Goal: Information Seeking & Learning: Learn about a topic

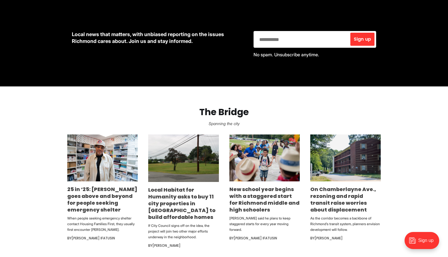
scroll to position [278, 0]
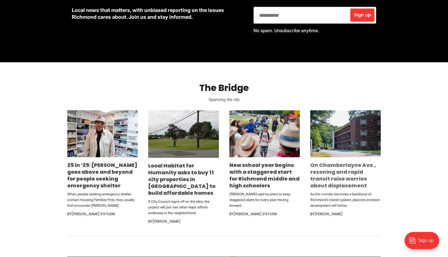
click at [322, 168] on link "On Chamberlayne Ave., rezoning and rapid transit raise worries about displaceme…" at bounding box center [343, 175] width 66 height 28
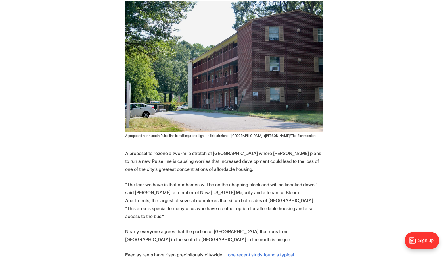
scroll to position [137, 0]
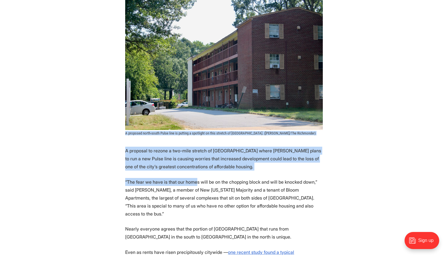
drag, startPoint x: 124, startPoint y: 133, endPoint x: 199, endPoint y: 186, distance: 92.2
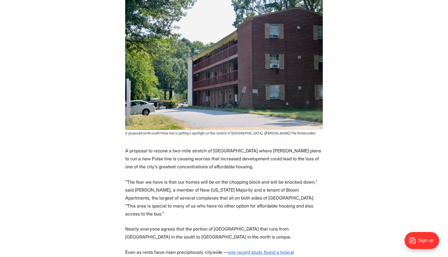
click at [199, 186] on p "“The fear we have is that our homes will be on the chopping block and will be k…" at bounding box center [224, 198] width 198 height 40
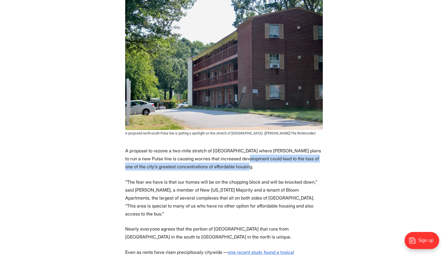
drag, startPoint x: 265, startPoint y: 170, endPoint x: 237, endPoint y: 160, distance: 29.8
click at [237, 160] on p "A proposal to rezone a two-mile stretch of [GEOGRAPHIC_DATA] where [PERSON_NAME…" at bounding box center [224, 159] width 198 height 24
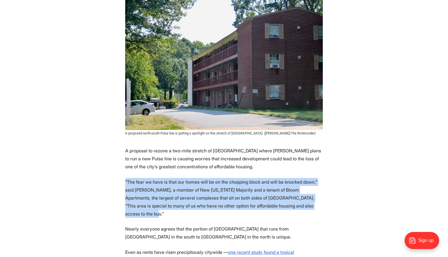
drag, startPoint x: 258, startPoint y: 176, endPoint x: 294, endPoint y: 206, distance: 46.8
click at [294, 206] on p "“The fear we have is that our homes will be on the chopping block and will be k…" at bounding box center [224, 198] width 198 height 40
drag, startPoint x: 303, startPoint y: 204, endPoint x: 303, endPoint y: 169, distance: 35.5
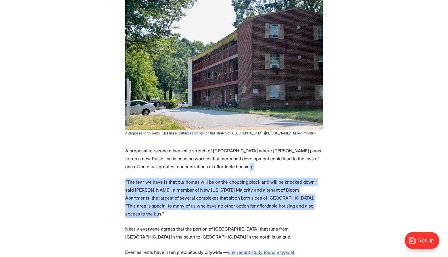
click at [303, 169] on p "A proposal to rezone a two-mile stretch of [GEOGRAPHIC_DATA] where [PERSON_NAME…" at bounding box center [224, 159] width 198 height 24
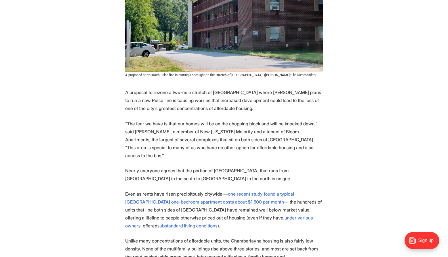
scroll to position [197, 0]
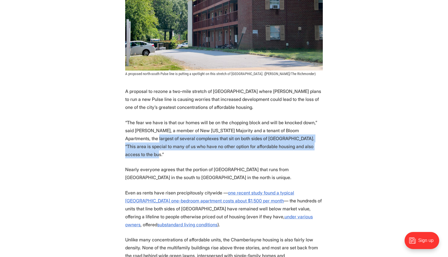
drag, startPoint x: 310, startPoint y: 115, endPoint x: 318, endPoint y: 129, distance: 15.9
click at [318, 129] on p "“The fear we have is that our homes will be on the chopping block and will be k…" at bounding box center [224, 138] width 198 height 40
drag, startPoint x: 318, startPoint y: 129, endPoint x: 318, endPoint y: 148, distance: 19.3
click at [318, 148] on p "“The fear we have is that our homes will be on the chopping block and will be k…" at bounding box center [224, 138] width 198 height 40
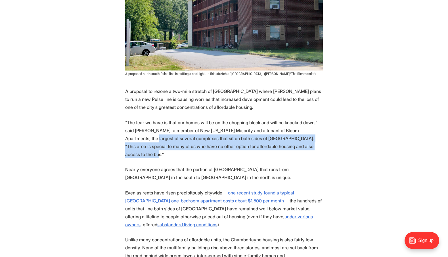
click at [318, 148] on p "“The fear we have is that our homes will be on the chopping block and will be k…" at bounding box center [224, 138] width 198 height 40
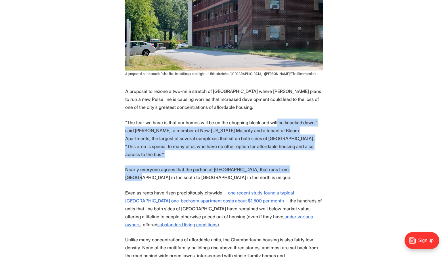
drag, startPoint x: 273, startPoint y: 119, endPoint x: 297, endPoint y: 166, distance: 52.7
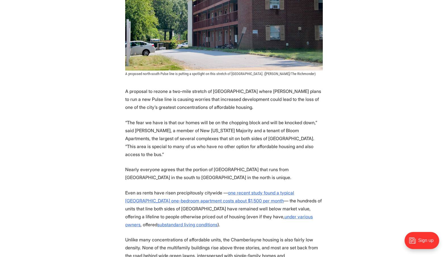
click at [297, 166] on p "Nearly everyone agrees that the portion of [GEOGRAPHIC_DATA] that runs from [GE…" at bounding box center [224, 173] width 198 height 16
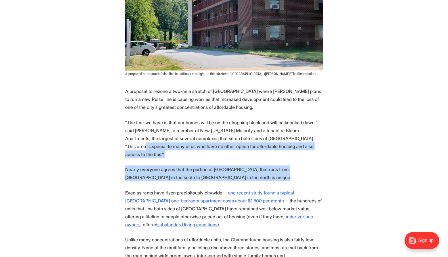
drag, startPoint x: 297, startPoint y: 166, endPoint x: 290, endPoint y: 140, distance: 27.0
click at [290, 140] on p "“The fear we have is that our homes will be on the chopping block and will be k…" at bounding box center [224, 138] width 198 height 40
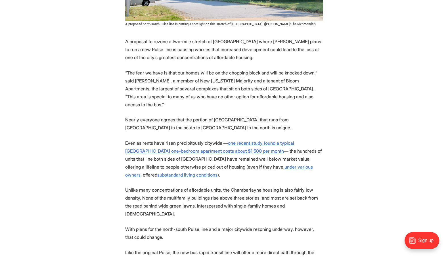
scroll to position [247, 0]
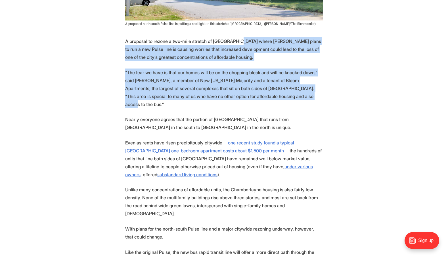
drag, startPoint x: 238, startPoint y: 43, endPoint x: 272, endPoint y: 98, distance: 64.8
click at [272, 98] on p "“The fear we have is that our homes will be on the chopping block and will be k…" at bounding box center [224, 88] width 198 height 40
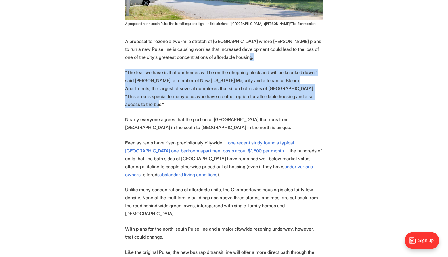
drag, startPoint x: 289, startPoint y: 101, endPoint x: 286, endPoint y: 60, distance: 41.0
click at [286, 60] on p "A proposal to rezone a two-mile stretch of [GEOGRAPHIC_DATA] where [PERSON_NAME…" at bounding box center [224, 49] width 198 height 24
drag, startPoint x: 286, startPoint y: 60, endPoint x: 309, endPoint y: 96, distance: 42.5
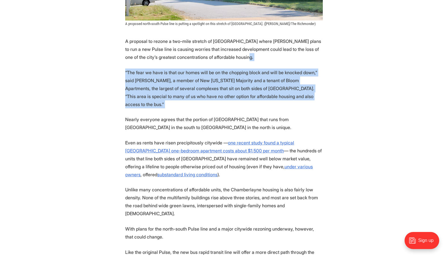
click at [309, 96] on p "“The fear we have is that our homes will be on the chopping block and will be k…" at bounding box center [224, 88] width 198 height 40
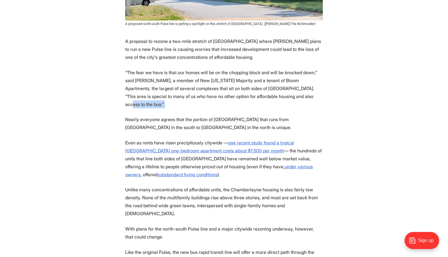
drag, startPoint x: 309, startPoint y: 96, endPoint x: 271, endPoint y: 101, distance: 39.0
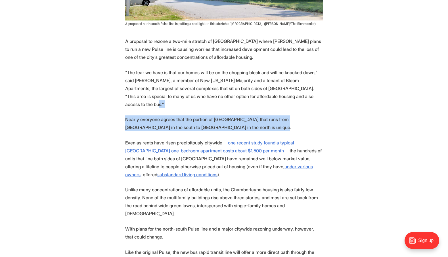
drag, startPoint x: 291, startPoint y: 117, endPoint x: 308, endPoint y: 95, distance: 27.5
click at [308, 95] on p "“The fear we have is that our homes will be on the chopping block and will be k…" at bounding box center [224, 88] width 198 height 40
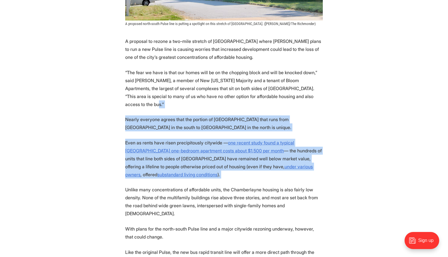
drag, startPoint x: 308, startPoint y: 95, endPoint x: 301, endPoint y: 173, distance: 77.6
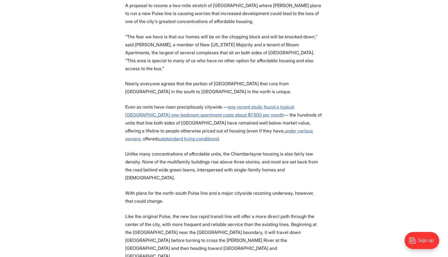
scroll to position [283, 0]
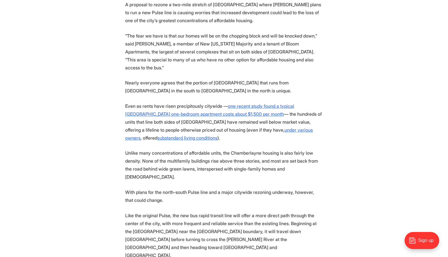
drag, startPoint x: 291, startPoint y: 136, endPoint x: 301, endPoint y: 188, distance: 53.2
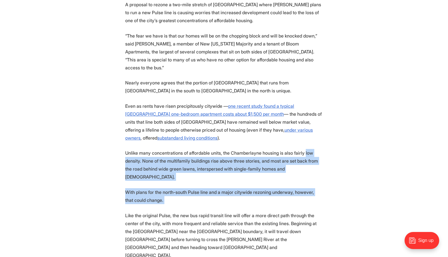
drag, startPoint x: 301, startPoint y: 188, endPoint x: 302, endPoint y: 143, distance: 44.9
click at [302, 149] on p "Unlike many concentrations of affordable units, the Chamberlayne housing is als…" at bounding box center [224, 165] width 198 height 32
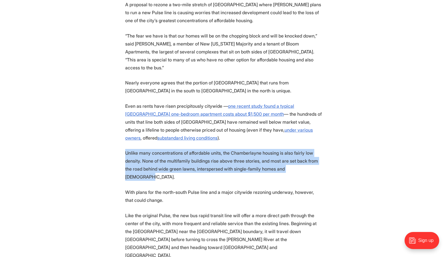
drag, startPoint x: 289, startPoint y: 137, endPoint x: 313, endPoint y: 164, distance: 36.4
click at [313, 164] on p "Unlike many concentrations of affordable units, the Chamberlayne housing is als…" at bounding box center [224, 165] width 198 height 32
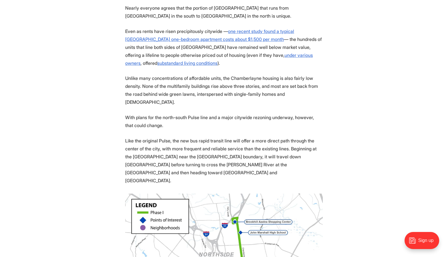
scroll to position [360, 0]
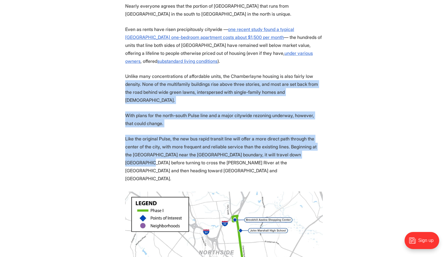
drag, startPoint x: 301, startPoint y: 138, endPoint x: 309, endPoint y: 69, distance: 69.2
click at [309, 72] on p "Unlike many concentrations of affordable units, the Chamberlayne housing is als…" at bounding box center [224, 88] width 198 height 32
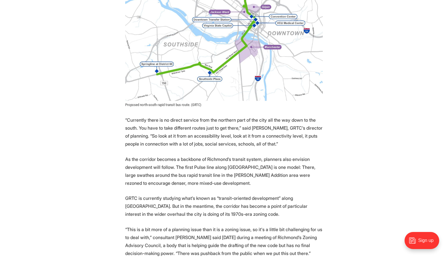
scroll to position [645, 0]
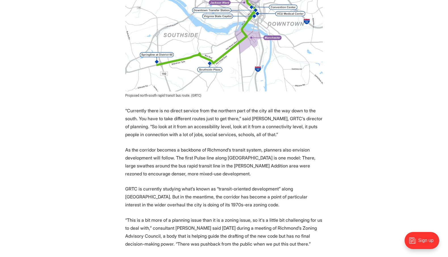
drag, startPoint x: 292, startPoint y: 110, endPoint x: 305, endPoint y: 114, distance: 13.7
click at [305, 114] on p "“Currently there is no direct service from the northern part of the city all th…" at bounding box center [224, 122] width 198 height 32
drag, startPoint x: 305, startPoint y: 114, endPoint x: 306, endPoint y: 135, distance: 21.1
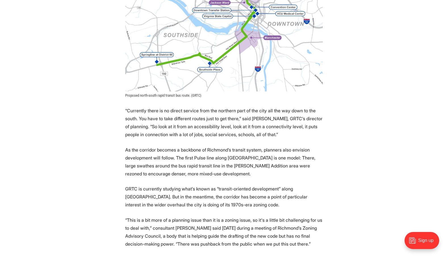
click at [306, 146] on p "As the corridor becomes a backbone of Richmond’s transit system, planners also …" at bounding box center [224, 162] width 198 height 32
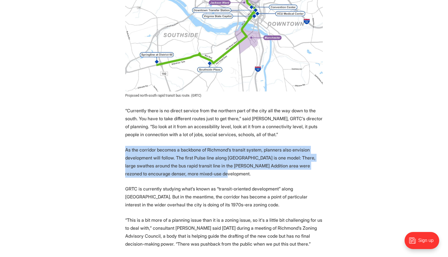
drag, startPoint x: 302, startPoint y: 153, endPoint x: 305, endPoint y: 120, distance: 33.6
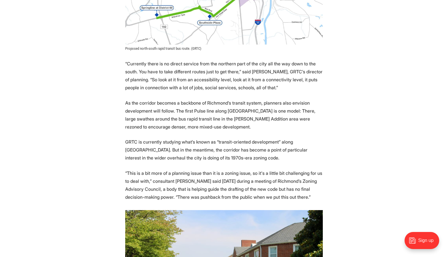
scroll to position [694, 0]
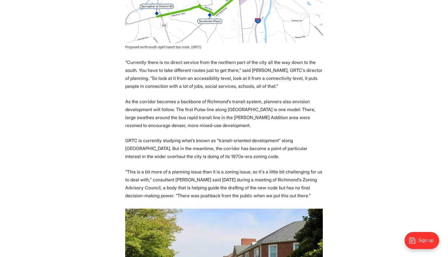
drag, startPoint x: 305, startPoint y: 129, endPoint x: 326, endPoint y: 133, distance: 21.1
drag, startPoint x: 314, startPoint y: 132, endPoint x: 311, endPoint y: 118, distance: 14.5
click at [311, 136] on p "GRTC is currently studying what’s known as “transit-oriented development” along…" at bounding box center [224, 148] width 198 height 24
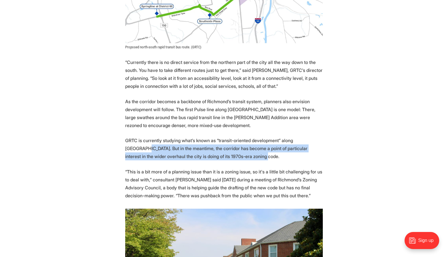
click at [311, 136] on p "GRTC is currently studying what’s known as “transit-oriented development” along…" at bounding box center [224, 148] width 198 height 24
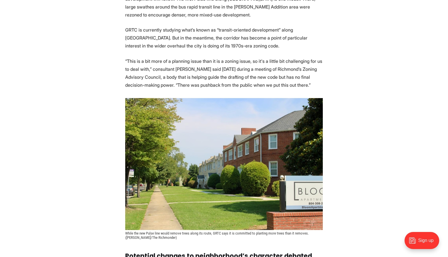
scroll to position [806, 0]
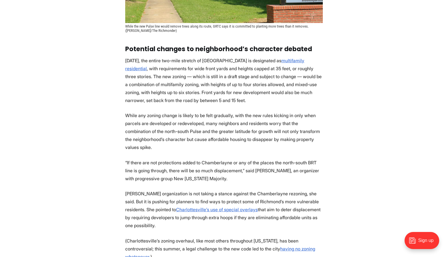
scroll to position [1010, 0]
drag, startPoint x: 203, startPoint y: 78, endPoint x: 149, endPoint y: 47, distance: 62.5
click at [149, 57] on p "[DATE], the entire two-mile stretch of [GEOGRAPHIC_DATA] is designated as multi…" at bounding box center [224, 81] width 198 height 48
drag, startPoint x: 148, startPoint y: 47, endPoint x: 211, endPoint y: 80, distance: 71.0
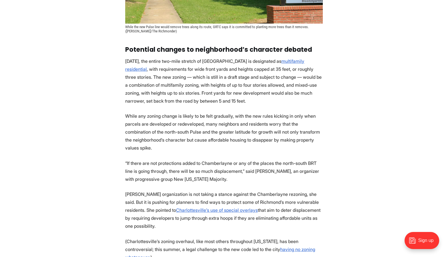
click at [211, 80] on p "[DATE], the entire two-mile stretch of [GEOGRAPHIC_DATA] is designated as multi…" at bounding box center [224, 81] width 198 height 48
drag, startPoint x: 219, startPoint y: 80, endPoint x: 225, endPoint y: 73, distance: 9.7
click at [225, 73] on p "[DATE], the entire two-mile stretch of [GEOGRAPHIC_DATA] is designated as multi…" at bounding box center [224, 81] width 198 height 48
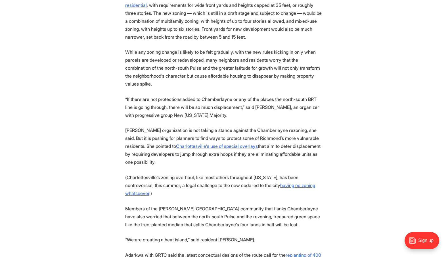
scroll to position [1075, 0]
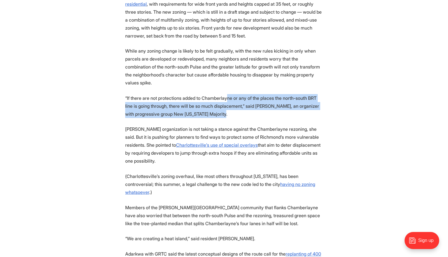
drag, startPoint x: 225, startPoint y: 73, endPoint x: 230, endPoint y: 88, distance: 16.3
click at [230, 94] on p "“If there are not protections added to Chamberlayne or any of the places the no…" at bounding box center [224, 106] width 198 height 24
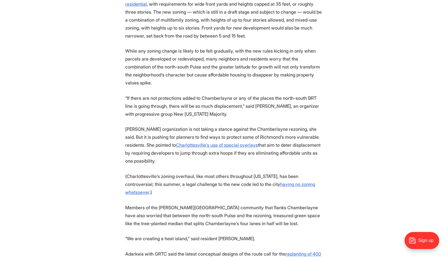
drag, startPoint x: 230, startPoint y: 88, endPoint x: 260, endPoint y: 65, distance: 37.8
click at [260, 65] on section "A proposal to rezone a two-mile stretch of [GEOGRAPHIC_DATA] where [PERSON_NAME…" at bounding box center [224, 3] width 448 height 1588
drag, startPoint x: 260, startPoint y: 65, endPoint x: 322, endPoint y: 128, distance: 88.2
click at [322, 128] on section "A proposal to rezone a two-mile stretch of [GEOGRAPHIC_DATA] where [PERSON_NAME…" at bounding box center [224, 3] width 448 height 1588
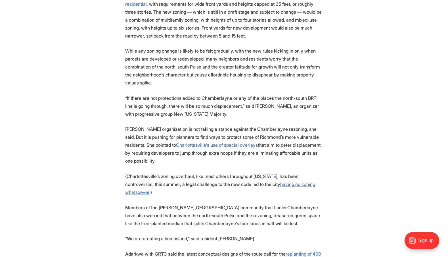
click at [322, 128] on p "[PERSON_NAME] organization is not taking a stance against the Chamberlayne rezo…" at bounding box center [224, 145] width 198 height 40
drag, startPoint x: 322, startPoint y: 129, endPoint x: 314, endPoint y: 96, distance: 33.8
click at [314, 96] on section "A proposal to rezone a two-mile stretch of [GEOGRAPHIC_DATA] where [PERSON_NAME…" at bounding box center [224, 3] width 448 height 1588
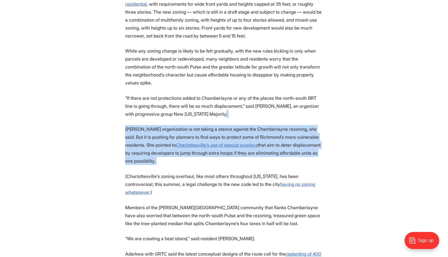
drag, startPoint x: 314, startPoint y: 96, endPoint x: 322, endPoint y: 129, distance: 34.1
click at [322, 129] on section "A proposal to rezone a two-mile stretch of [GEOGRAPHIC_DATA] where [PERSON_NAME…" at bounding box center [224, 3] width 448 height 1588
click at [322, 129] on p "[PERSON_NAME] organization is not taking a stance against the Chamberlayne rezo…" at bounding box center [224, 145] width 198 height 40
click at [321, 127] on p "[PERSON_NAME] organization is not taking a stance against the Chamberlayne rezo…" at bounding box center [224, 145] width 198 height 40
click at [322, 128] on p "[PERSON_NAME] organization is not taking a stance against the Chamberlayne rezo…" at bounding box center [224, 145] width 198 height 40
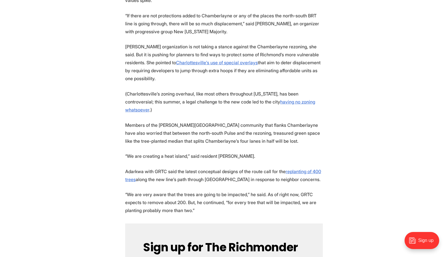
scroll to position [1185, 0]
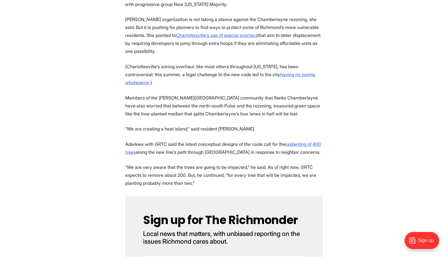
drag, startPoint x: 309, startPoint y: 78, endPoint x: 293, endPoint y: 143, distance: 66.7
click at [293, 163] on p "“We are very aware that the trees are going to be impacted,” he said. As of rig…" at bounding box center [224, 175] width 198 height 24
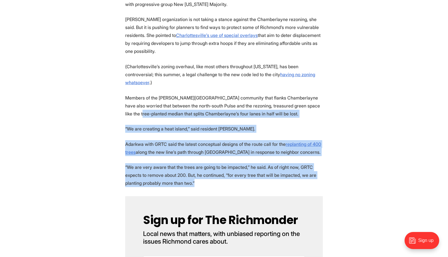
drag, startPoint x: 293, startPoint y: 143, endPoint x: 317, endPoint y: 66, distance: 80.6
click at [317, 94] on p "Members of the [PERSON_NAME][GEOGRAPHIC_DATA] community that flanks Chamberlayn…" at bounding box center [224, 106] width 198 height 24
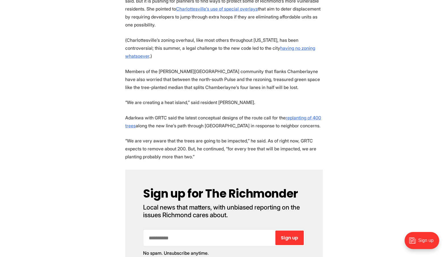
scroll to position [1212, 0]
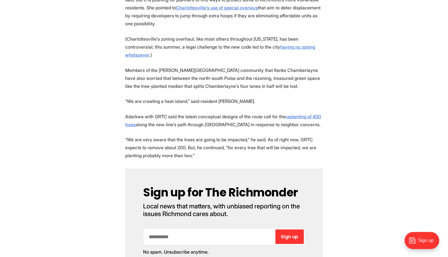
drag, startPoint x: 235, startPoint y: 77, endPoint x: 237, endPoint y: 114, distance: 37.0
click at [237, 135] on p "“We are very aware that the trees are going to be impacted,” he said. As of rig…" at bounding box center [224, 147] width 198 height 24
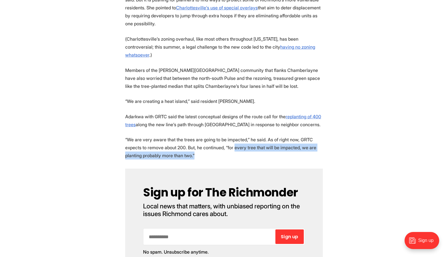
drag, startPoint x: 237, startPoint y: 114, endPoint x: 238, endPoint y: 109, distance: 5.2
click at [238, 135] on p "“We are very aware that the trees are going to be impacted,” he said. As of rig…" at bounding box center [224, 147] width 198 height 24
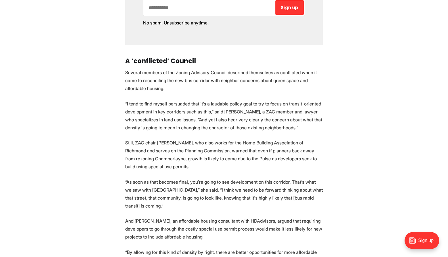
scroll to position [1442, 0]
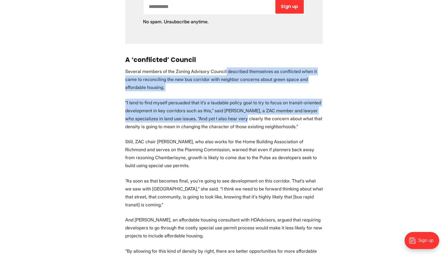
drag, startPoint x: 224, startPoint y: 32, endPoint x: 244, endPoint y: 108, distance: 78.5
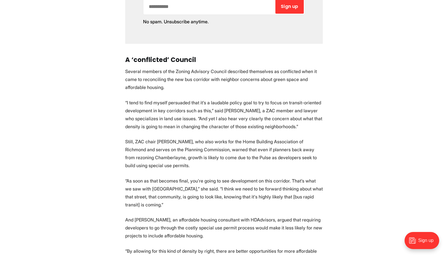
click at [244, 137] on p "Still, ZAC chair [PERSON_NAME], who also works for the Home Building Associatio…" at bounding box center [224, 153] width 198 height 32
drag, startPoint x: 230, startPoint y: 133, endPoint x: 234, endPoint y: 124, distance: 9.3
click at [234, 137] on p "Still, ZAC chair [PERSON_NAME], who also works for the Home Building Associatio…" at bounding box center [224, 153] width 198 height 32
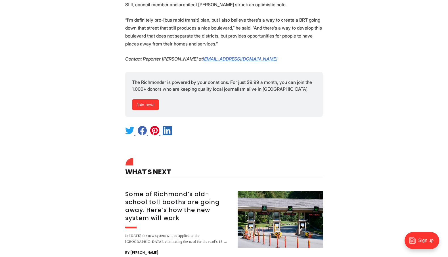
scroll to position [1735, 0]
